Goal: Entertainment & Leisure: Consume media (video, audio)

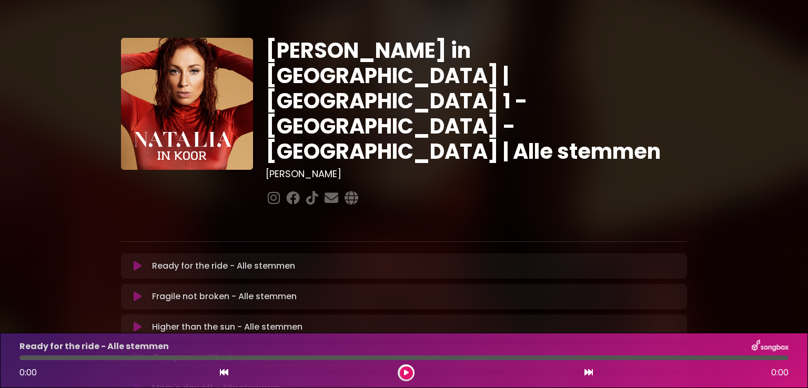
click at [136, 261] on icon at bounding box center [138, 266] width 8 height 11
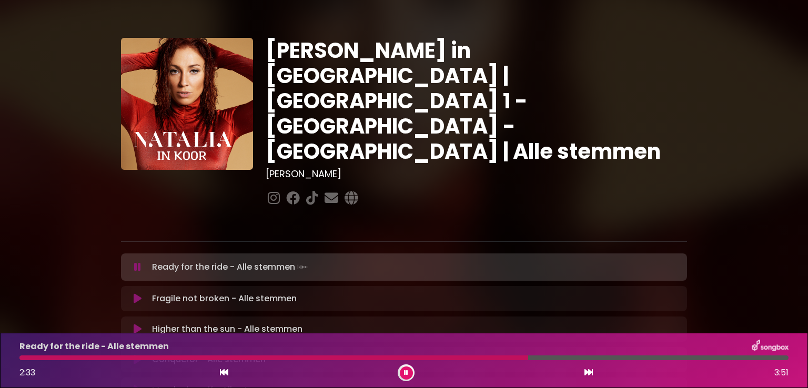
click at [438, 354] on div "Ready for the ride - Alle stemmen 2:33 3:51" at bounding box center [403, 361] width 781 height 42
click at [441, 356] on div at bounding box center [274, 357] width 511 height 5
click at [403, 369] on button at bounding box center [406, 372] width 13 height 13
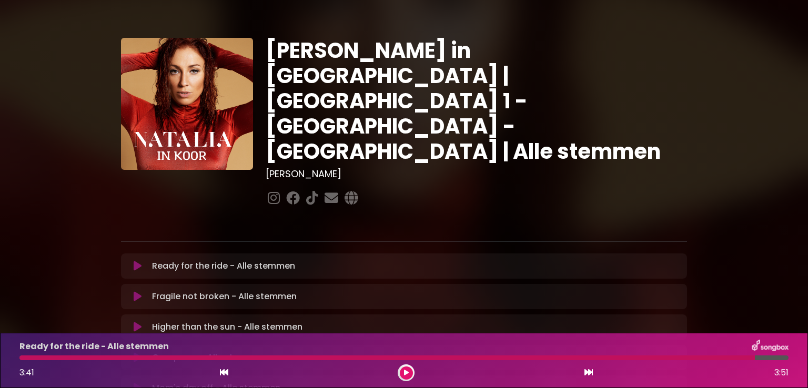
click at [138, 291] on icon at bounding box center [138, 296] width 8 height 11
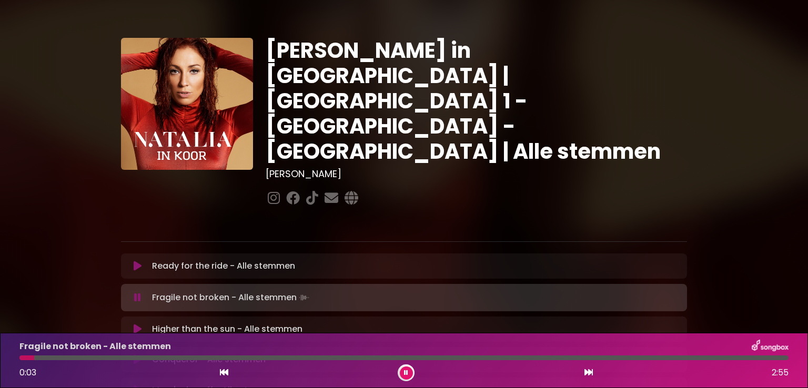
click at [227, 373] on icon at bounding box center [224, 372] width 8 height 8
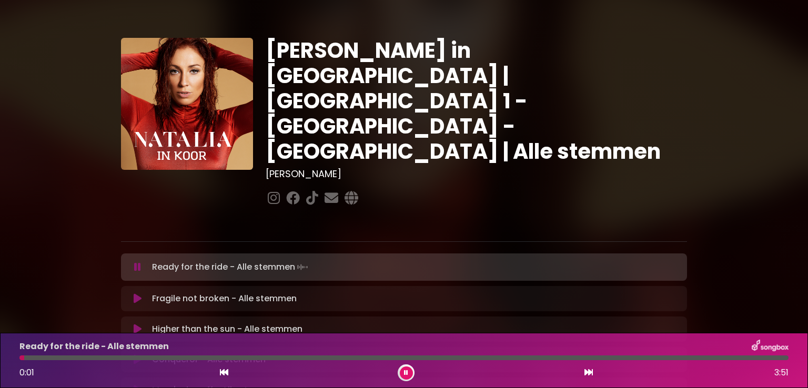
click at [141, 293] on icon at bounding box center [138, 298] width 8 height 11
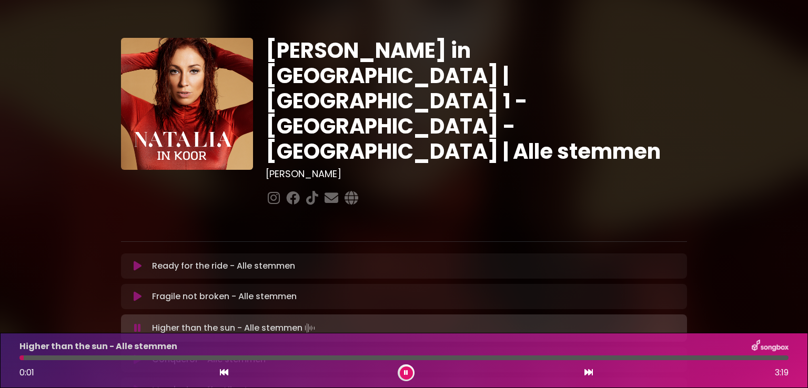
click at [405, 373] on icon at bounding box center [406, 373] width 4 height 6
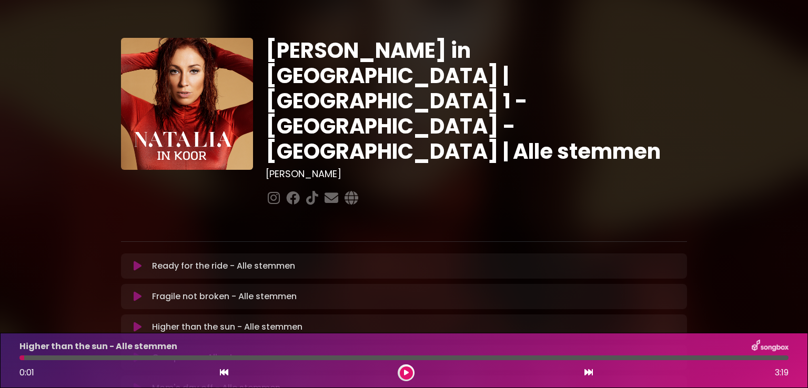
click at [407, 374] on icon at bounding box center [406, 373] width 5 height 6
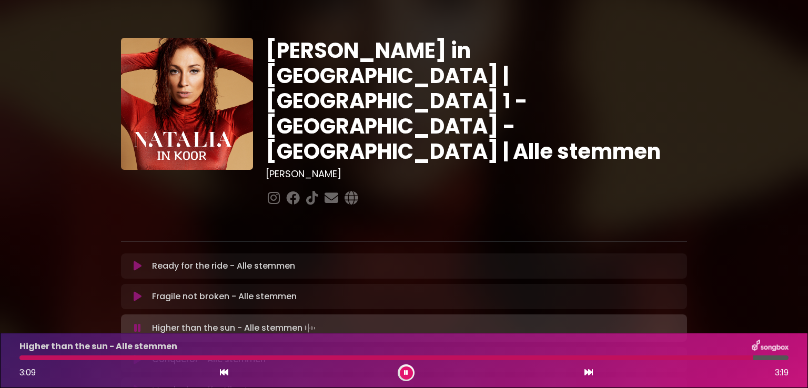
click at [404, 377] on button at bounding box center [406, 372] width 13 height 13
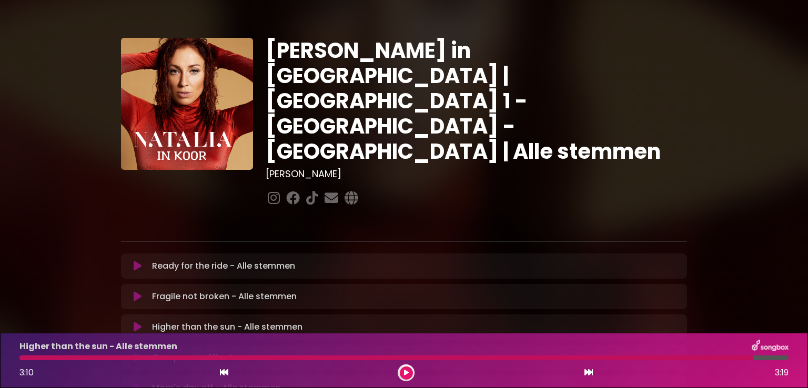
click at [134, 352] on icon at bounding box center [138, 357] width 8 height 11
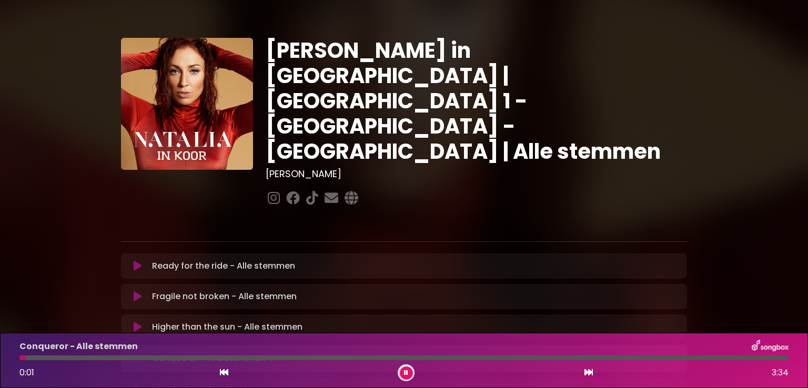
click at [408, 371] on button at bounding box center [406, 372] width 13 height 13
click at [406, 372] on icon at bounding box center [406, 373] width 5 height 6
click at [406, 372] on icon at bounding box center [406, 373] width 4 height 6
click at [406, 371] on icon at bounding box center [406, 373] width 5 height 6
click at [405, 376] on button at bounding box center [406, 372] width 13 height 13
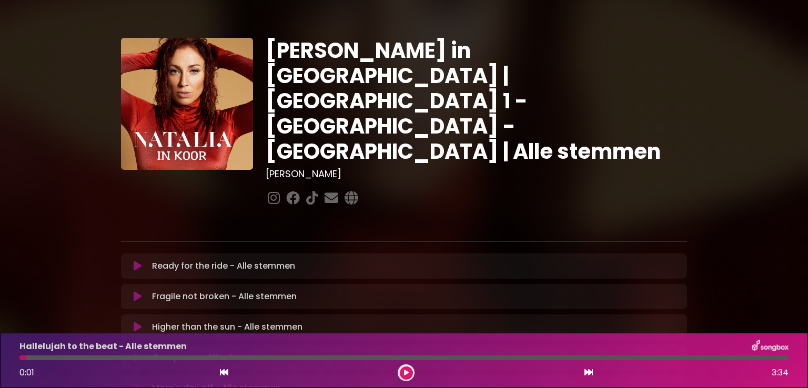
click at [405, 376] on button at bounding box center [406, 372] width 13 height 13
click at [408, 374] on button at bounding box center [406, 372] width 13 height 13
click at [753, 100] on div "[PERSON_NAME] in [GEOGRAPHIC_DATA] | [GEOGRAPHIC_DATA] 1 - [GEOGRAPHIC_DATA] - …" at bounding box center [404, 323] width 808 height 621
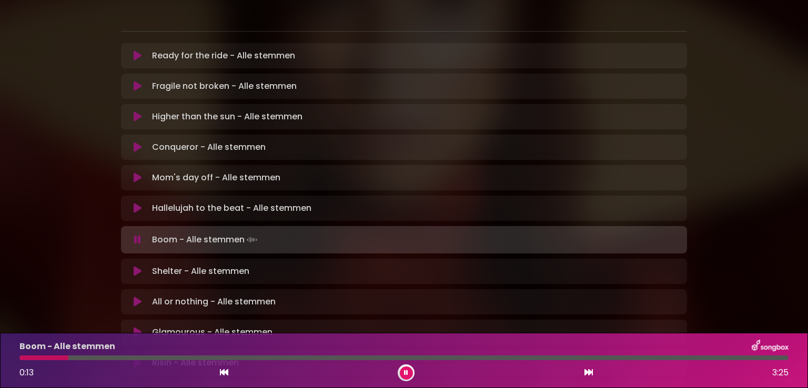
scroll to position [189, 0]
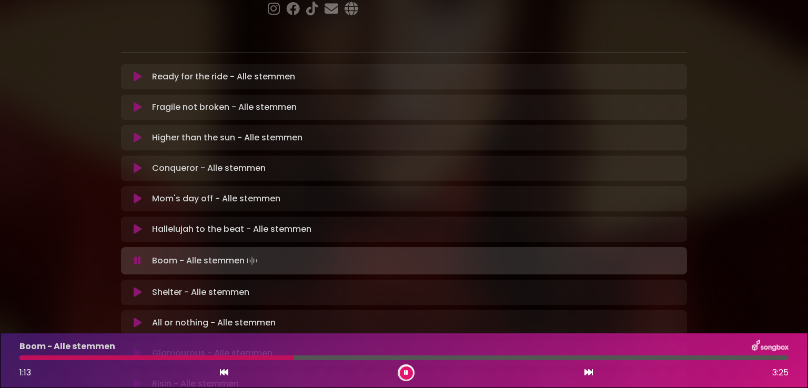
click at [231, 360] on div "Boom - Alle stemmen 1:13 3:25" at bounding box center [403, 361] width 781 height 42
click at [232, 358] on div at bounding box center [158, 357] width 278 height 5
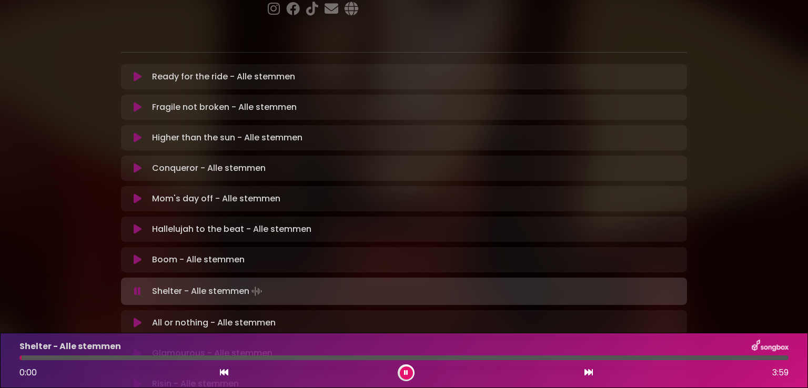
click at [406, 371] on icon at bounding box center [406, 373] width 4 height 6
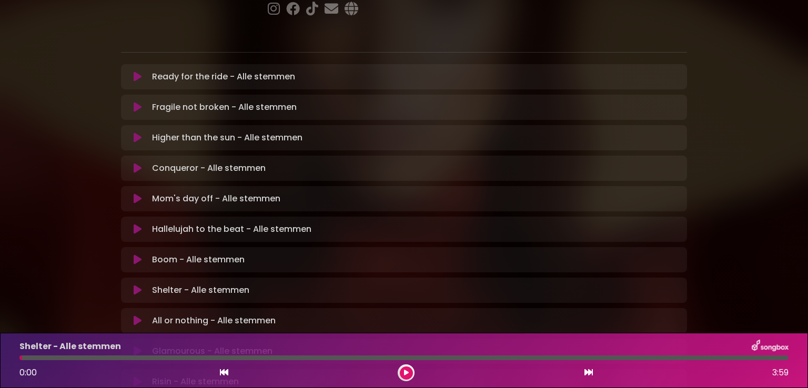
click at [406, 371] on icon at bounding box center [406, 373] width 5 height 6
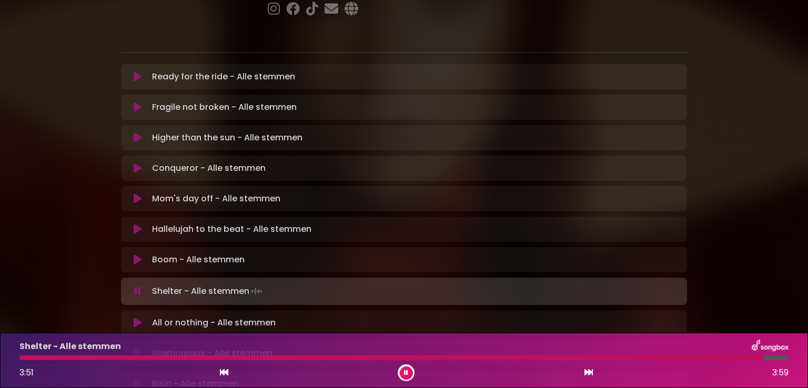
click at [406, 371] on icon at bounding box center [406, 373] width 4 height 6
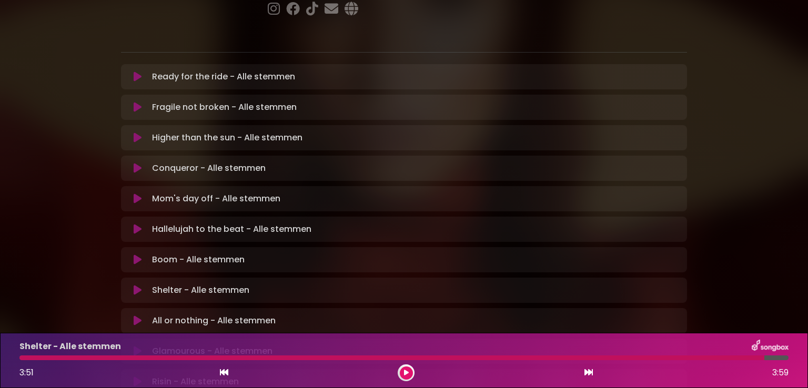
click at [406, 371] on icon at bounding box center [406, 373] width 5 height 6
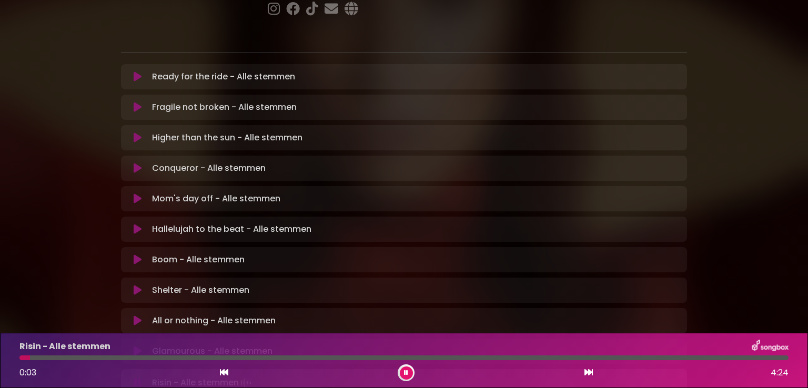
click at [409, 373] on button at bounding box center [406, 372] width 13 height 13
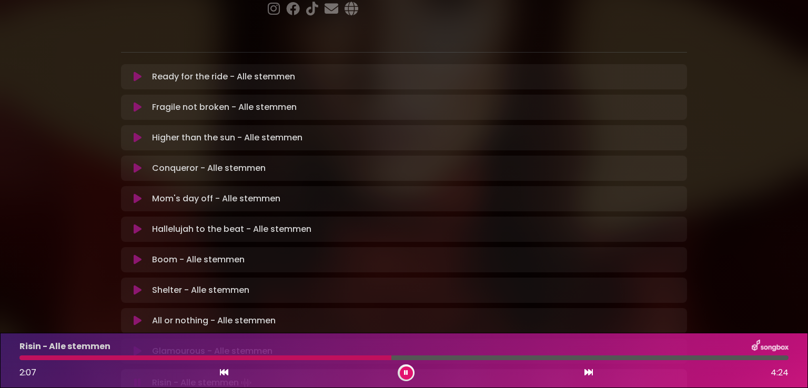
click at [344, 355] on div at bounding box center [205, 357] width 372 height 5
